Goal: Navigation & Orientation: Find specific page/section

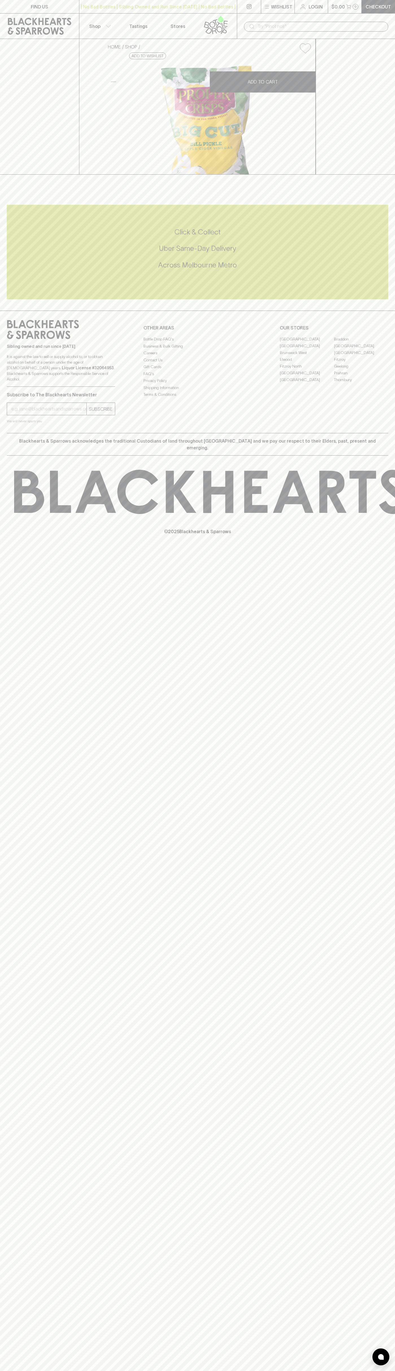
click at [155, 22] on link "Tastings" at bounding box center [137, 26] width 39 height 25
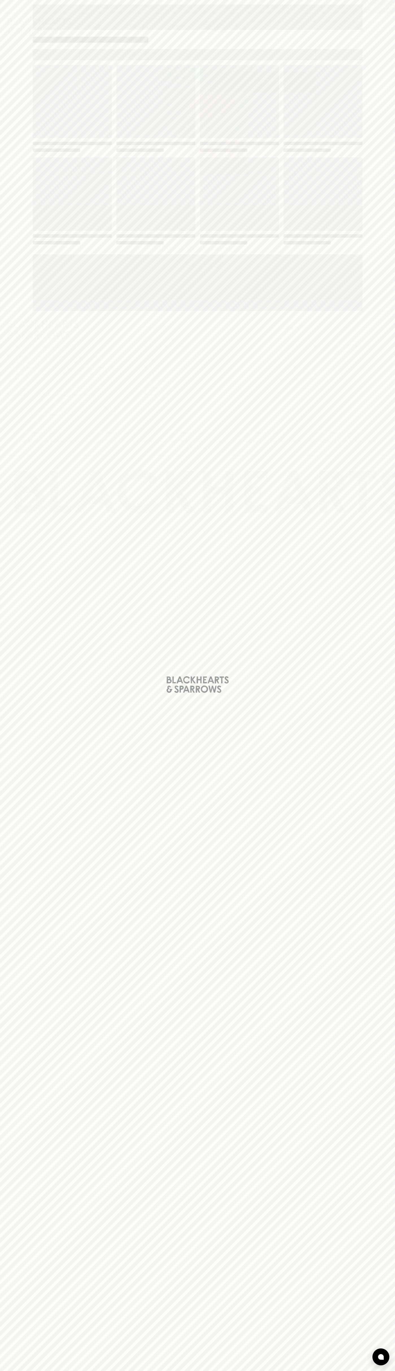
click at [381, 455] on div "Loading" at bounding box center [197, 685] width 395 height 1371
click at [6, 1371] on html "FIND US | No Bad Bottles | Sibling Owned and Run Since [DATE] | No Bad Bottles …" at bounding box center [197, 685] width 395 height 1371
click at [24, 1151] on div "Loading" at bounding box center [197, 685] width 395 height 1371
